Goal: Task Accomplishment & Management: Manage account settings

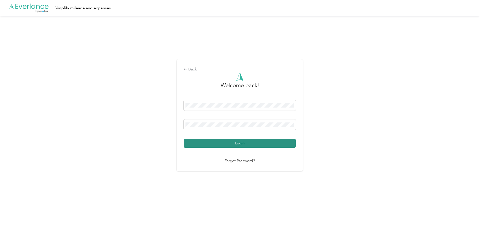
click at [243, 143] on button "Login" at bounding box center [240, 143] width 112 height 9
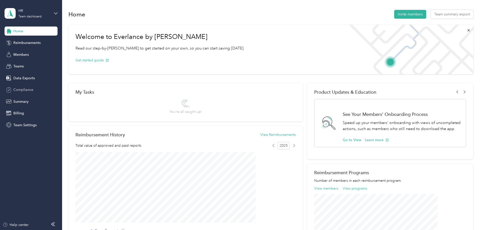
click at [26, 88] on span "Compliance" at bounding box center [23, 89] width 20 height 5
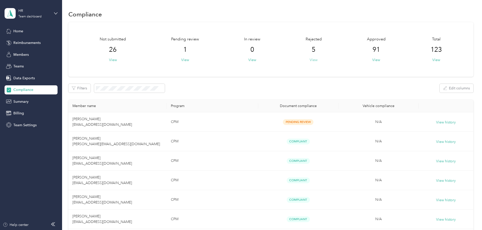
click at [310, 58] on button "View" at bounding box center [314, 59] width 8 height 5
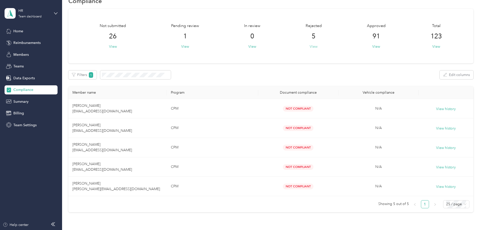
scroll to position [25, 0]
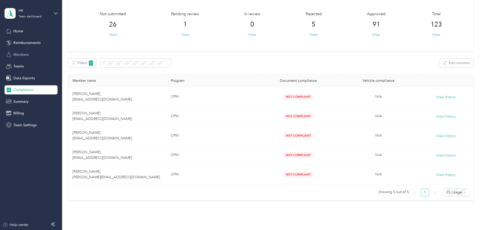
click at [17, 55] on span "Members" at bounding box center [20, 54] width 15 height 5
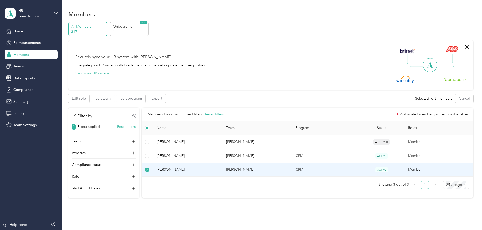
click at [206, 168] on span "[PERSON_NAME]" at bounding box center [187, 170] width 61 height 6
click at [195, 169] on span "[PERSON_NAME]" at bounding box center [187, 170] width 61 height 6
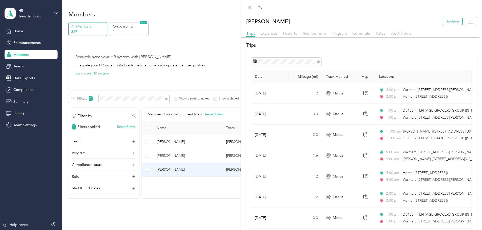
click at [452, 22] on button "Archive" at bounding box center [452, 21] width 19 height 9
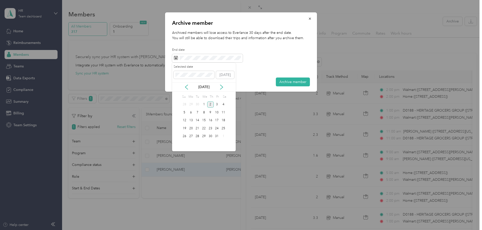
click at [189, 90] on div "[DATE]" at bounding box center [204, 86] width 64 height 9
click at [185, 89] on icon at bounding box center [186, 87] width 5 height 5
click at [197, 105] on div "2" at bounding box center [197, 104] width 7 height 6
click at [190, 105] on div "1" at bounding box center [191, 104] width 7 height 6
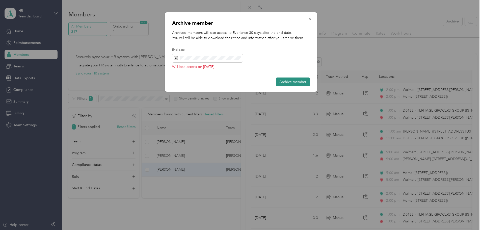
click at [292, 82] on button "Archive member" at bounding box center [293, 81] width 34 height 9
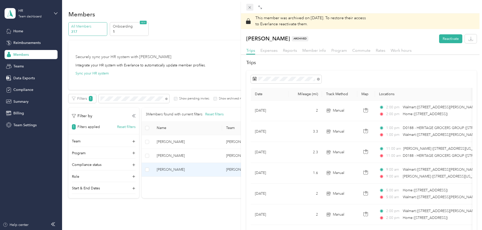
click at [250, 9] on icon at bounding box center [250, 7] width 4 height 4
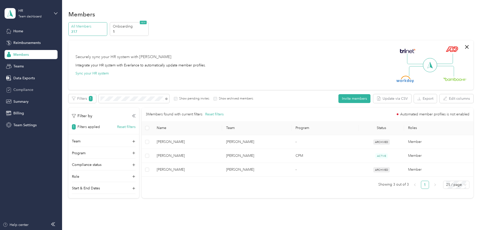
click at [39, 89] on div "Compliance" at bounding box center [31, 89] width 53 height 9
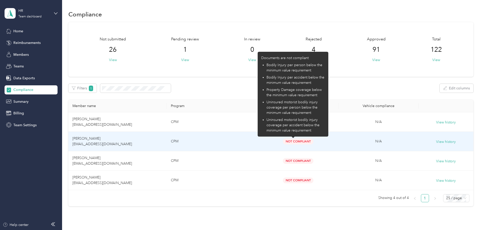
click at [288, 140] on span "Not Compliant" at bounding box center [298, 142] width 31 height 6
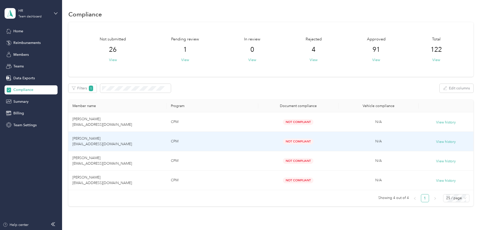
click at [160, 142] on td "[PERSON_NAME] [EMAIL_ADDRESS][DOMAIN_NAME]" at bounding box center [117, 141] width 98 height 19
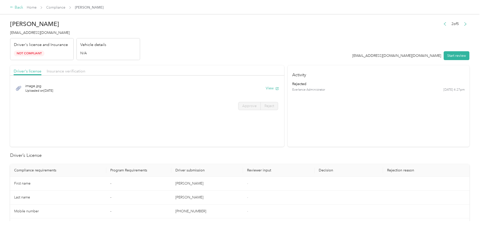
click at [23, 6] on div "Back" at bounding box center [16, 8] width 13 height 6
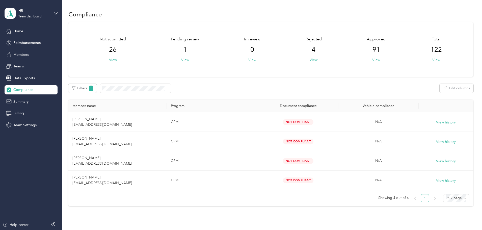
click at [21, 54] on span "Members" at bounding box center [20, 54] width 15 height 5
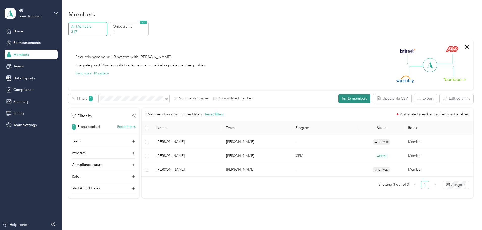
click at [339, 96] on button "Invite members" at bounding box center [355, 98] width 32 height 9
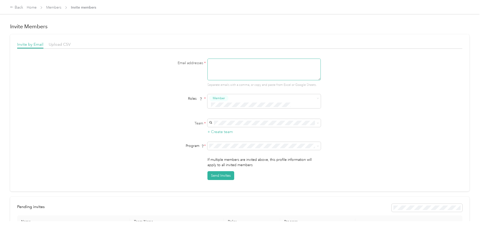
click at [244, 69] on textarea at bounding box center [264, 70] width 113 height 22
paste textarea "[EMAIL_ADDRESS][DOMAIN_NAME]"
type textarea "[EMAIL_ADDRESS][DOMAIN_NAME]"
click at [247, 139] on div "[PERSON_NAME] [PERSON_NAME]" at bounding box center [263, 144] width 106 height 12
click at [238, 194] on li "CPM (CPM)" at bounding box center [263, 191] width 113 height 9
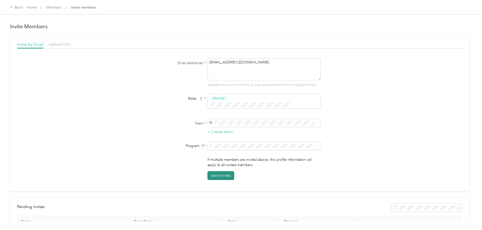
click at [222, 171] on button "Send Invites" at bounding box center [221, 175] width 27 height 9
